Goal: Task Accomplishment & Management: Manage account settings

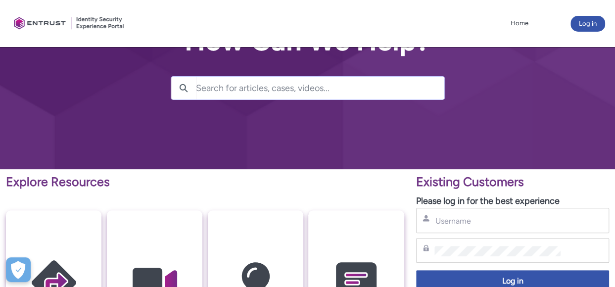
scroll to position [99, 0]
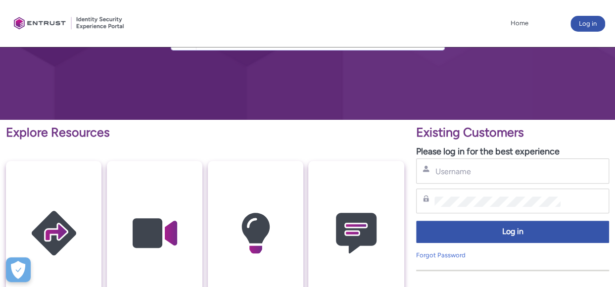
click at [485, 180] on div "Username" at bounding box center [512, 170] width 193 height 25
click at [475, 169] on input "Username" at bounding box center [497, 171] width 126 height 10
type input "lbailey@shepherdsfriendly.co.uk"
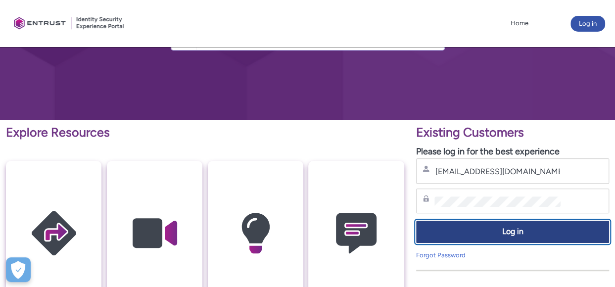
click at [491, 227] on span "Log in" at bounding box center [512, 231] width 180 height 11
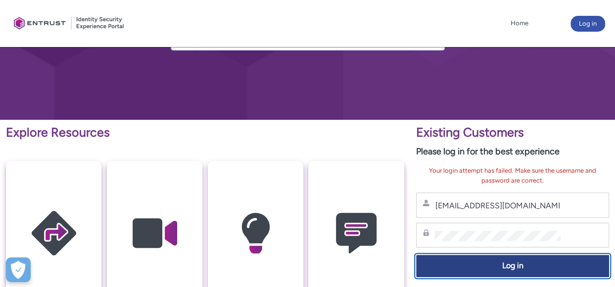
click at [458, 264] on span "Log in" at bounding box center [512, 265] width 180 height 11
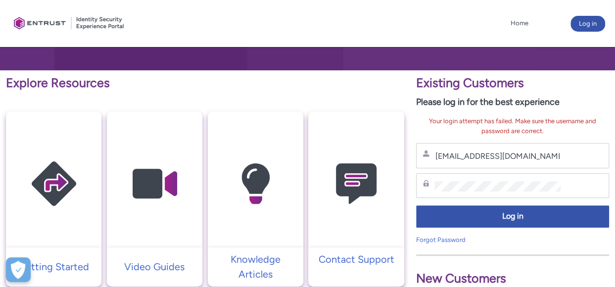
drag, startPoint x: 492, startPoint y: 179, endPoint x: 426, endPoint y: 178, distance: 65.8
click at [426, 178] on div "Password" at bounding box center [512, 185] width 193 height 25
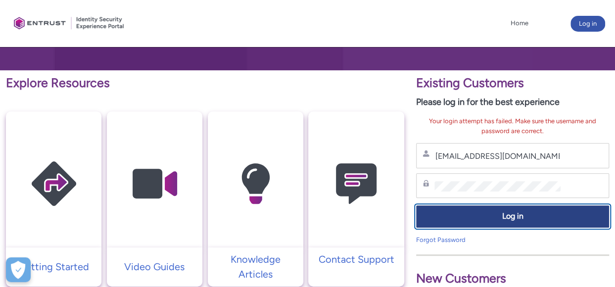
click at [460, 208] on button "Log in" at bounding box center [512, 216] width 193 height 22
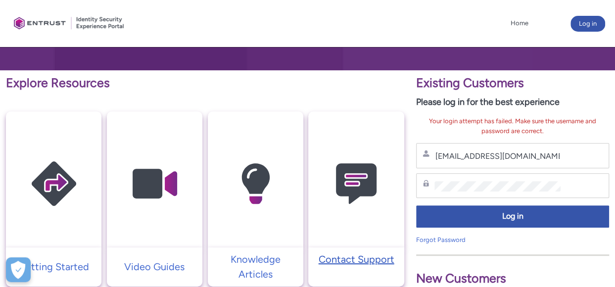
click at [362, 259] on p "Contact Support" at bounding box center [356, 259] width 86 height 15
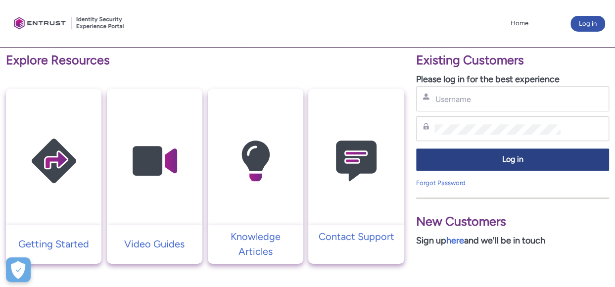
scroll to position [122, 0]
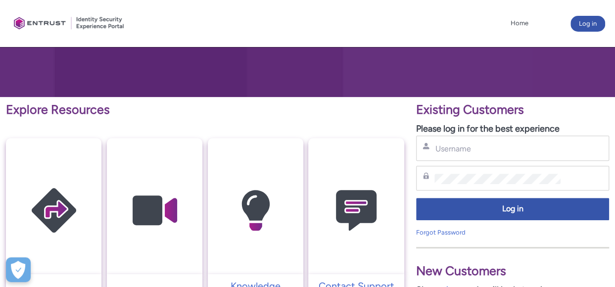
click at [456, 154] on div "Username" at bounding box center [512, 147] width 193 height 25
click at [451, 146] on input "Username" at bounding box center [497, 148] width 126 height 10
type input "lbailey@shepherdsfriendly.co.uk"
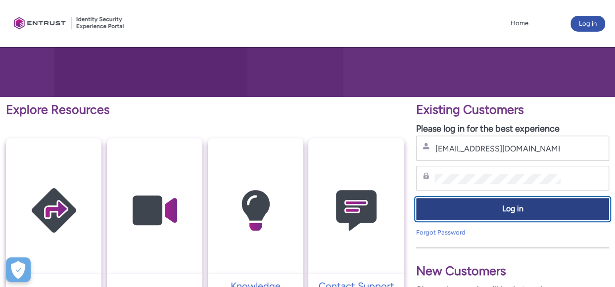
click at [502, 208] on span "Log in" at bounding box center [512, 208] width 180 height 11
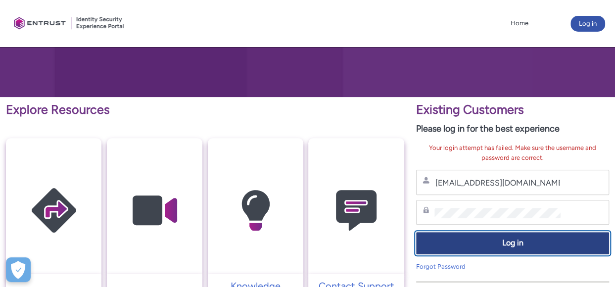
click at [434, 236] on button "Log in" at bounding box center [512, 243] width 193 height 22
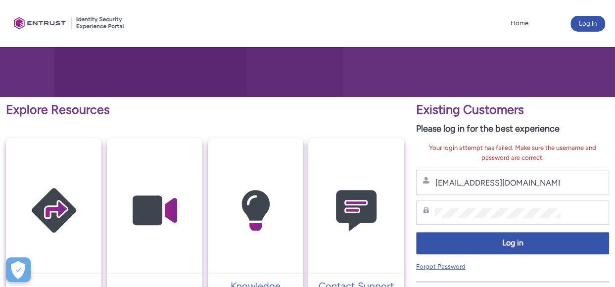
click at [435, 266] on link "Forgot Password" at bounding box center [440, 266] width 49 height 7
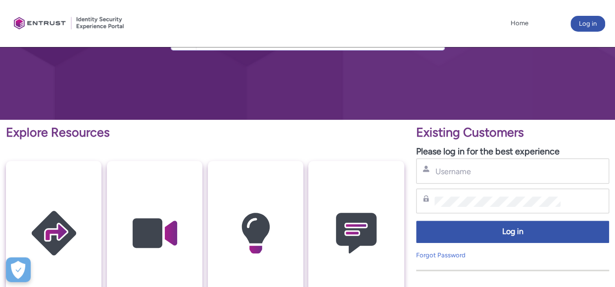
scroll to position [148, 0]
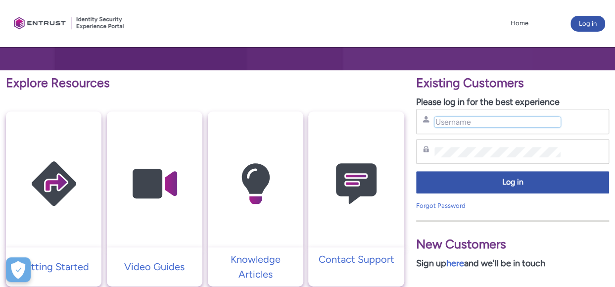
click at [457, 123] on input "Username" at bounding box center [497, 122] width 126 height 10
click at [432, 113] on div "Username" at bounding box center [512, 121] width 193 height 25
click at [457, 124] on input "Username" at bounding box center [497, 122] width 126 height 10
type input "lba"
click at [352, 221] on img at bounding box center [356, 184] width 94 height 106
